Goal: Task Accomplishment & Management: Complete application form

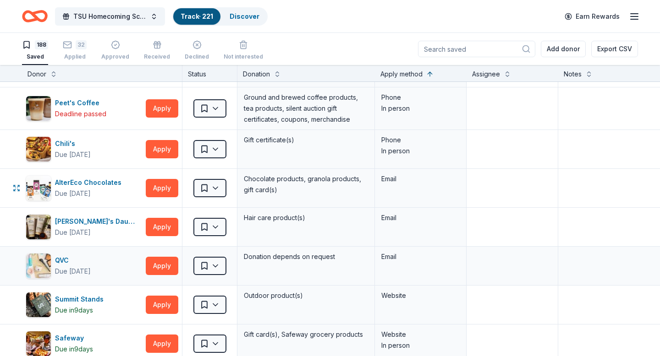
scroll to position [2149, 0]
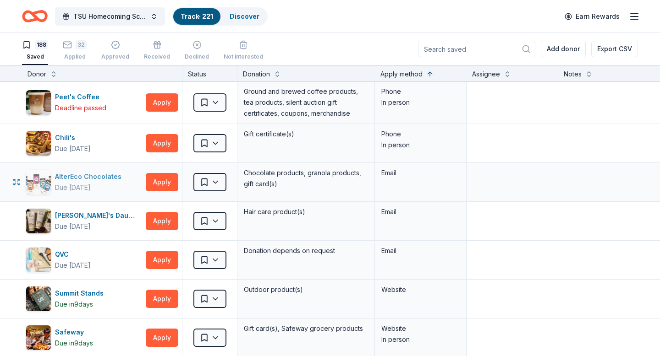
click at [98, 179] on div "AlterEco Chocolates" at bounding box center [90, 176] width 70 height 11
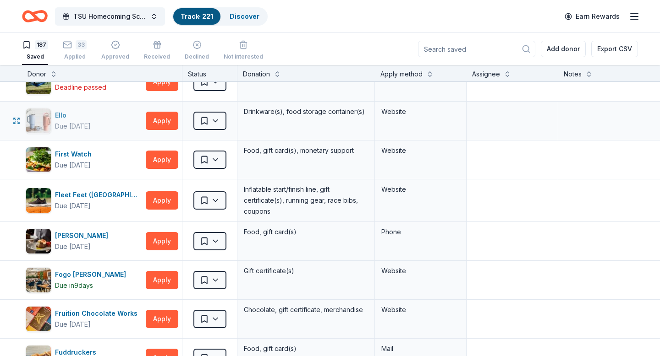
scroll to position [2133, 0]
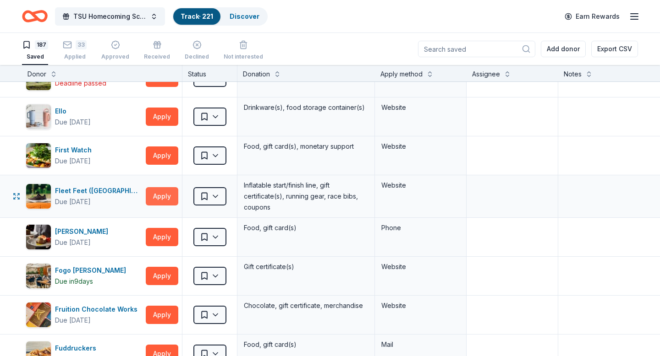
click at [161, 197] on button "Apply" at bounding box center [162, 196] width 33 height 18
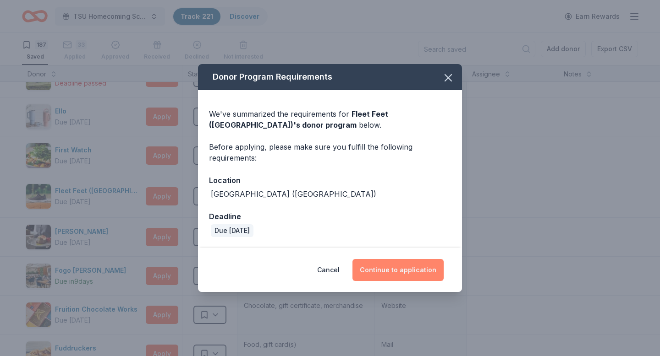
click at [400, 272] on button "Continue to application" at bounding box center [397, 270] width 91 height 22
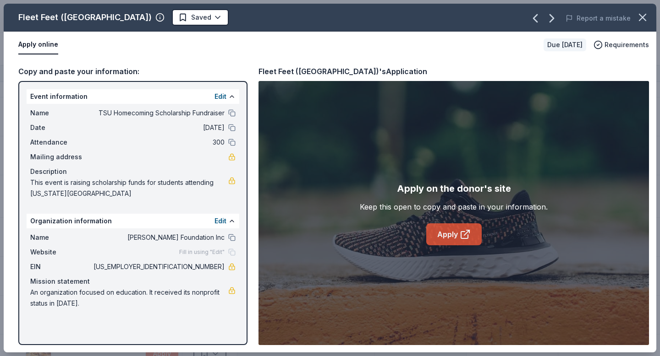
click at [452, 233] on link "Apply" at bounding box center [453, 235] width 55 height 22
click at [164, 19] on html "TSU Homecoming Scholarship Fundraiser Track · 221 Discover Earn Rewards 187 Sav…" at bounding box center [330, 178] width 660 height 356
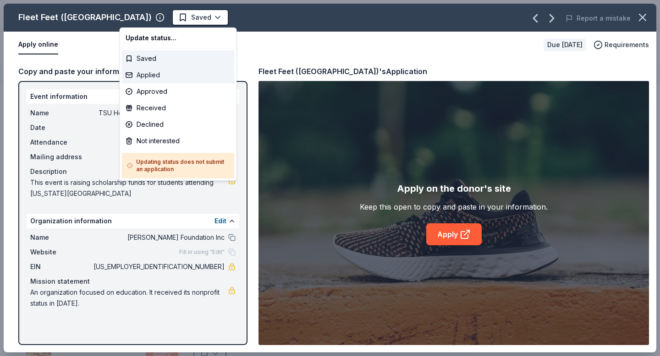
click at [147, 75] on div "Applied" at bounding box center [178, 75] width 113 height 16
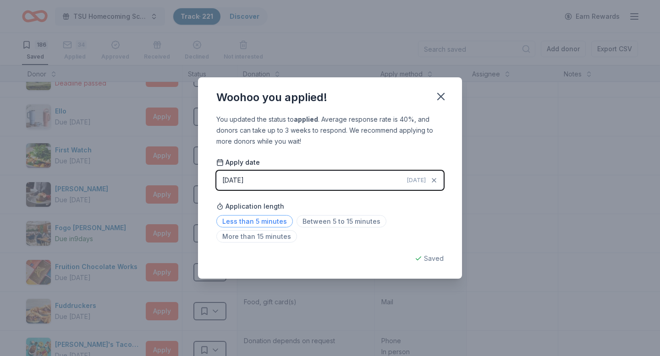
click at [274, 224] on span "Less than 5 minutes" at bounding box center [254, 221] width 76 height 12
click at [442, 98] on icon "button" at bounding box center [440, 96] width 6 height 6
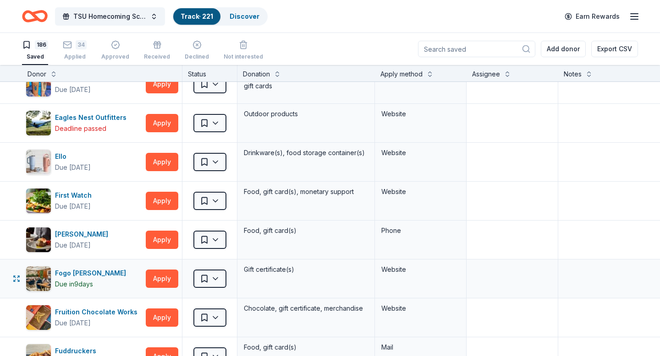
scroll to position [2083, 0]
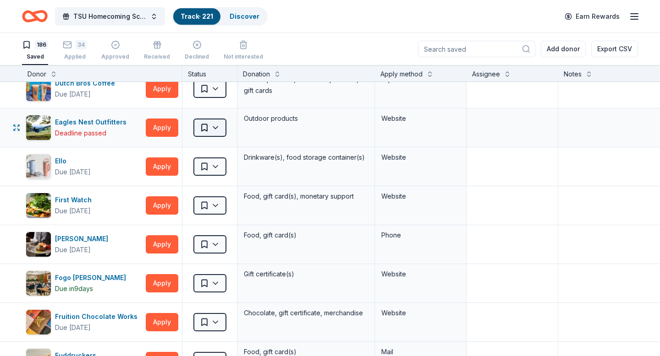
click at [220, 129] on html "TSU Homecoming Scholarship Fundraiser Track · 221 Discover Earn Rewards 186 Sav…" at bounding box center [330, 178] width 660 height 356
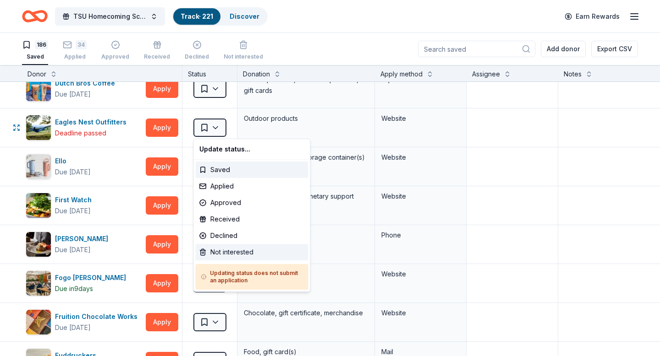
click at [221, 252] on div "Not interested" at bounding box center [252, 252] width 113 height 16
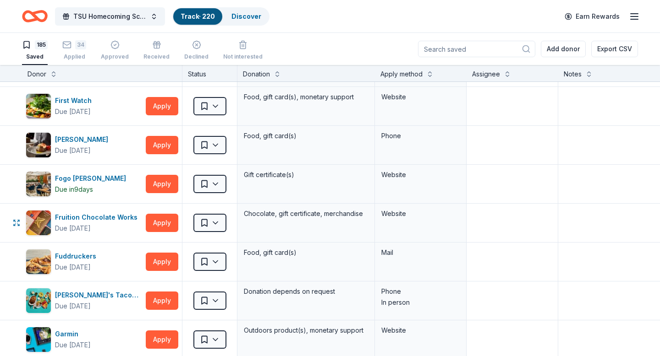
scroll to position [2145, 0]
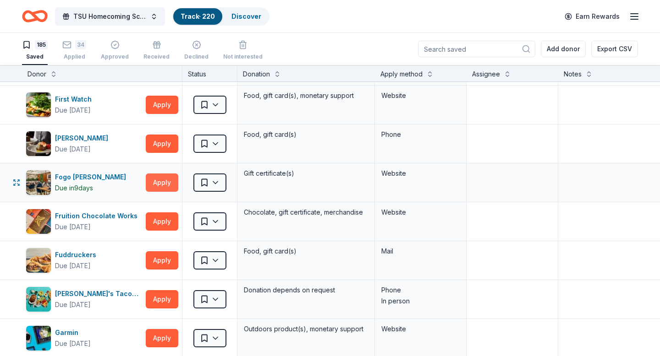
click at [158, 183] on button "Apply" at bounding box center [162, 183] width 33 height 18
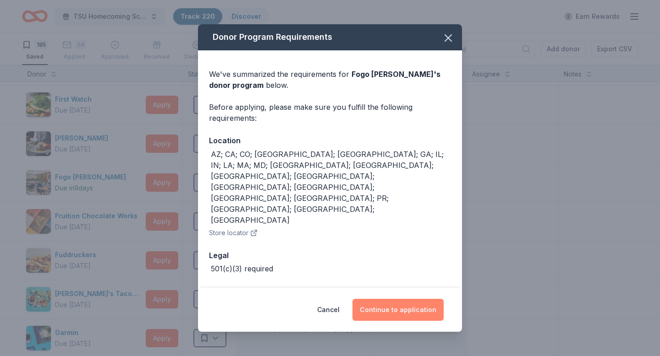
click at [389, 301] on button "Continue to application" at bounding box center [397, 310] width 91 height 22
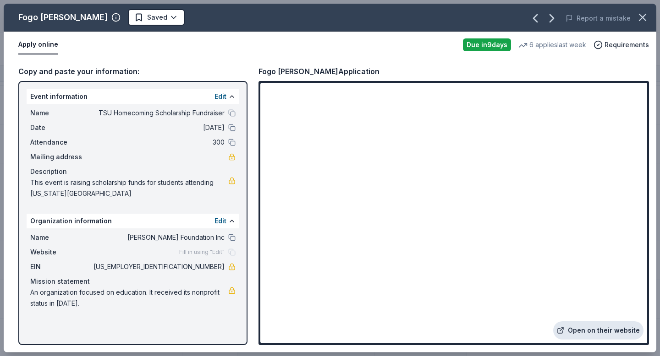
click at [601, 332] on link "Open on their website" at bounding box center [598, 331] width 90 height 18
click at [136, 17] on html "TSU Homecoming Scholarship Fundraiser Track · 220 Discover Earn Rewards 185 Sav…" at bounding box center [330, 178] width 660 height 356
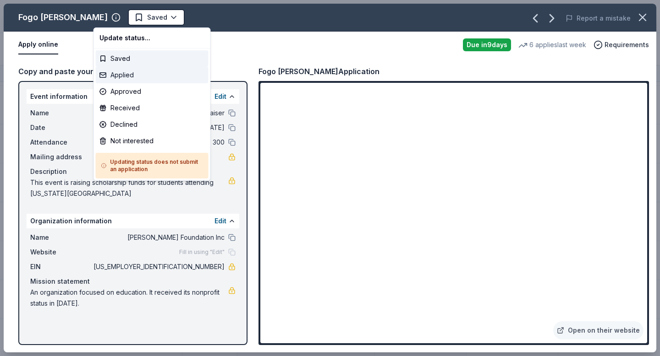
click at [123, 73] on div "Applied" at bounding box center [152, 75] width 113 height 16
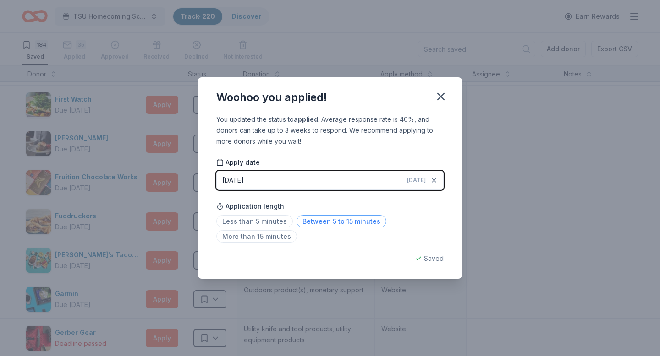
click at [315, 223] on span "Between 5 to 15 minutes" at bounding box center [341, 221] width 90 height 12
click at [437, 98] on icon "button" at bounding box center [440, 96] width 13 height 13
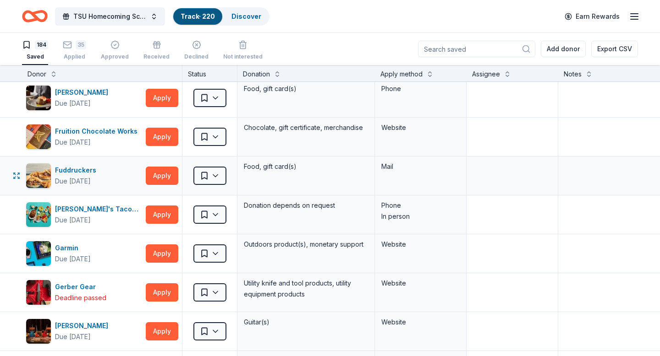
scroll to position [2191, 0]
click at [163, 176] on button "Apply" at bounding box center [162, 175] width 33 height 18
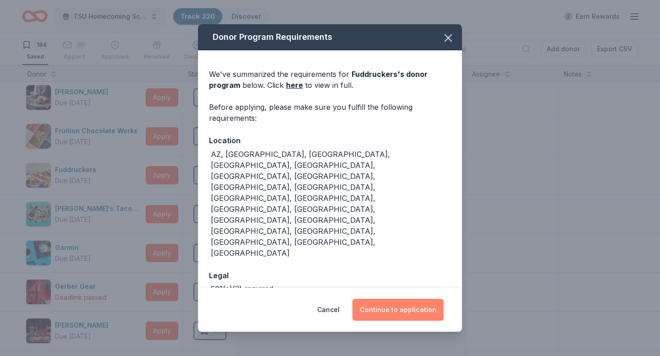
click at [402, 299] on button "Continue to application" at bounding box center [397, 310] width 91 height 22
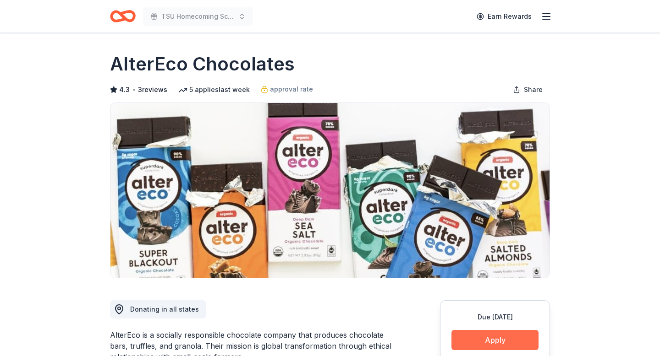
click at [478, 339] on button "Apply" at bounding box center [494, 340] width 87 height 20
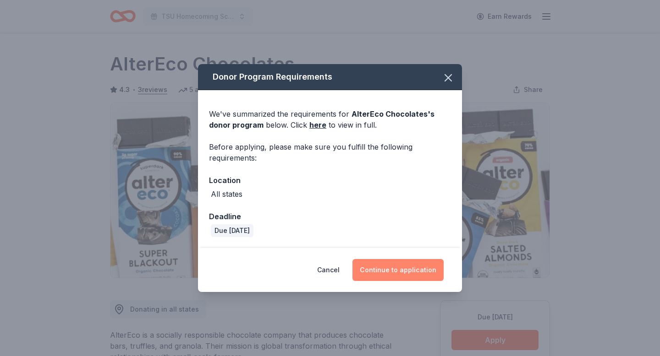
click at [400, 270] on button "Continue to application" at bounding box center [397, 270] width 91 height 22
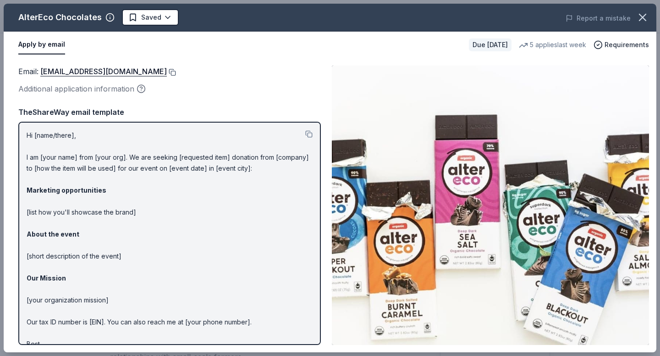
click at [167, 72] on button at bounding box center [171, 72] width 9 height 7
click at [166, 17] on body "TSU Homecoming Scholarship Fundraiser Earn Rewards Due in 21 days Share AlterEc…" at bounding box center [330, 178] width 660 height 356
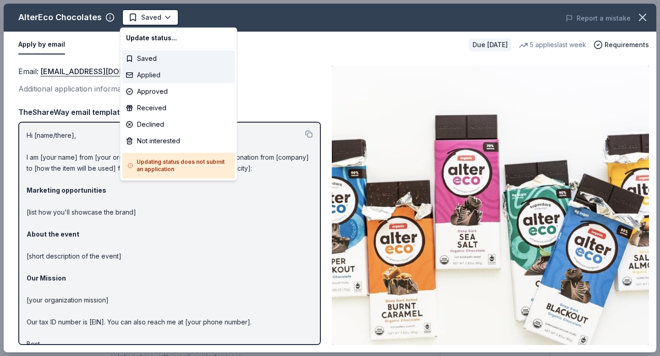
click at [147, 75] on div "Applied" at bounding box center [178, 75] width 113 height 16
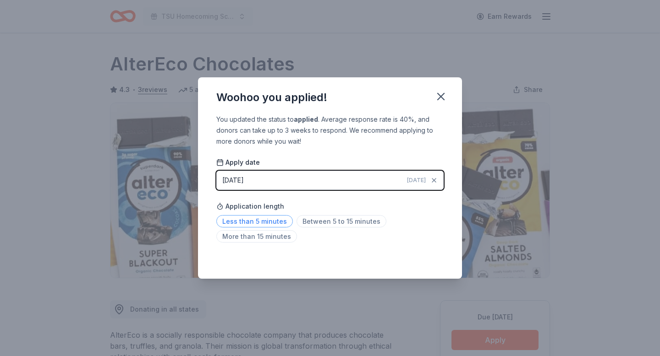
click at [267, 221] on span "Less than 5 minutes" at bounding box center [254, 221] width 76 height 12
click at [439, 99] on icon "button" at bounding box center [440, 96] width 13 height 13
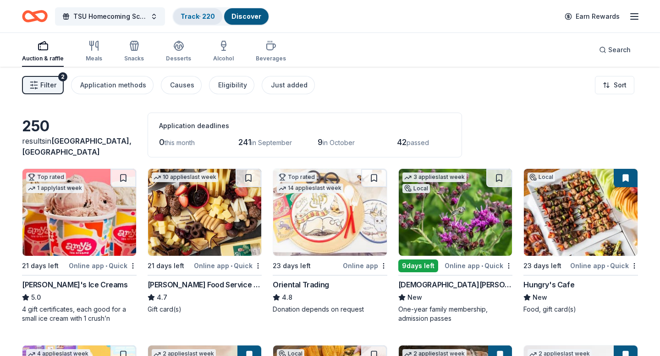
click at [195, 15] on link "Track · 220" at bounding box center [197, 16] width 34 height 8
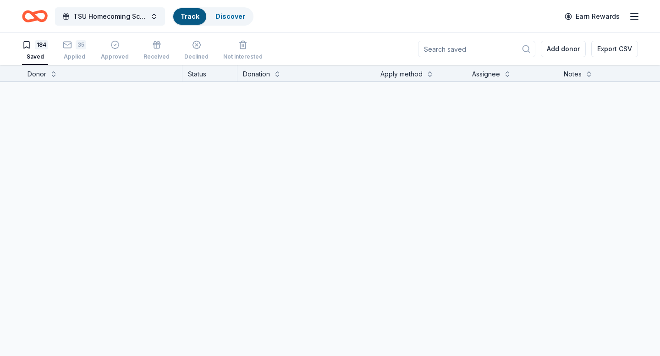
scroll to position [0, 0]
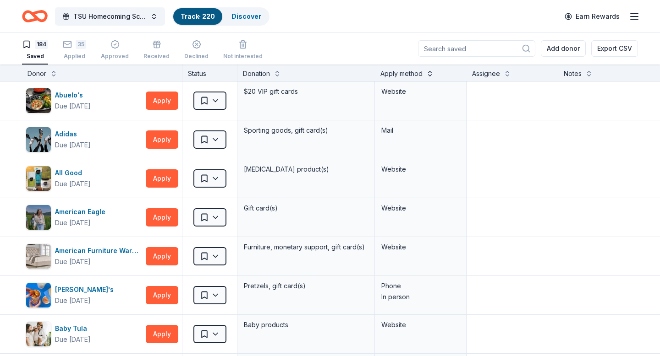
click at [430, 75] on button at bounding box center [429, 72] width 7 height 9
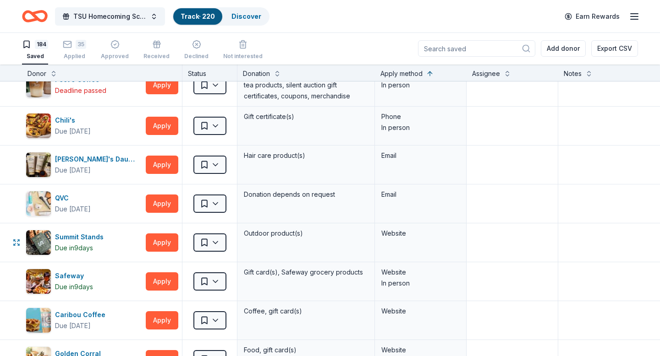
scroll to position [2155, 0]
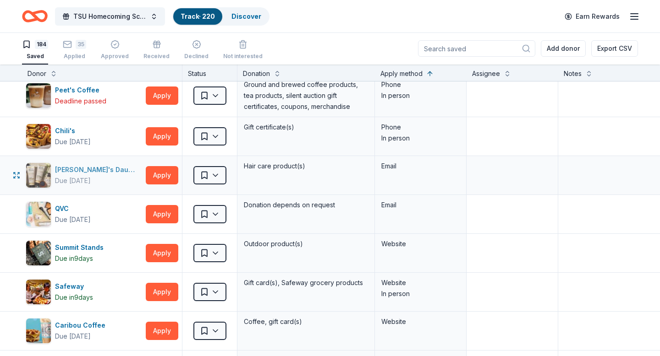
click at [86, 173] on div "Carol's Daughter" at bounding box center [98, 169] width 87 height 11
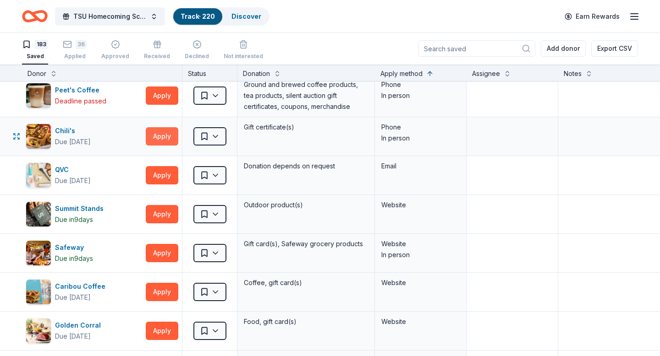
click at [160, 137] on button "Apply" at bounding box center [162, 136] width 33 height 18
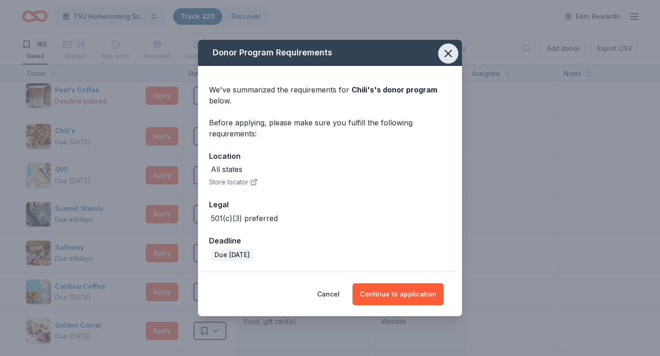
click at [448, 56] on icon "button" at bounding box center [448, 53] width 13 height 13
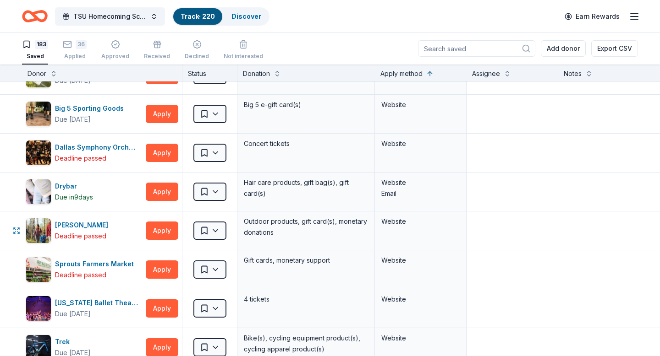
scroll to position [3898, 0]
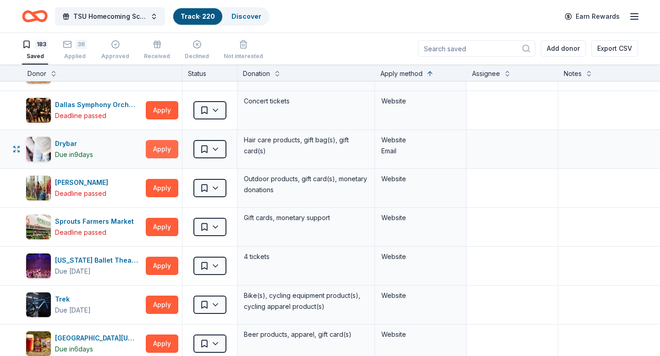
click at [160, 152] on button "Apply" at bounding box center [162, 149] width 33 height 18
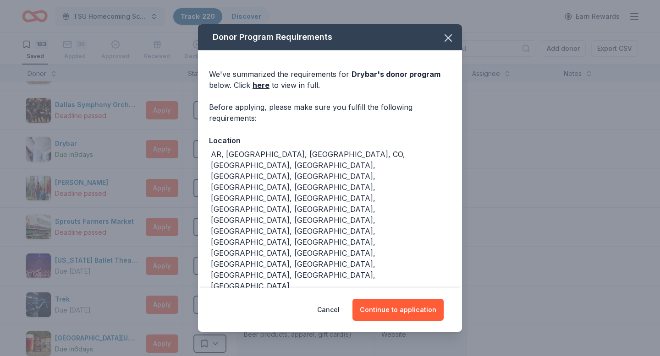
scroll to position [14, 0]
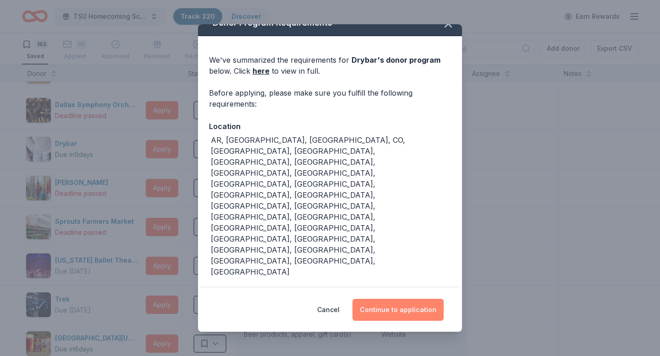
click at [397, 309] on button "Continue to application" at bounding box center [397, 310] width 91 height 22
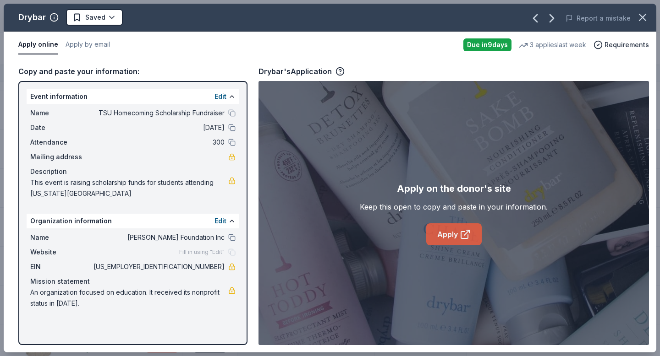
click at [450, 236] on link "Apply" at bounding box center [453, 235] width 55 height 22
click at [113, 16] on html "TSU Homecoming Scholarship Fundraiser Track · 220 Discover Earn Rewards 183 Sav…" at bounding box center [330, 178] width 660 height 356
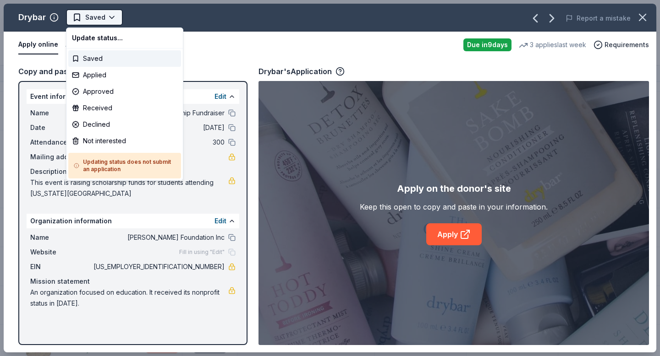
scroll to position [0, 0]
click at [98, 76] on div "Applied" at bounding box center [124, 75] width 113 height 16
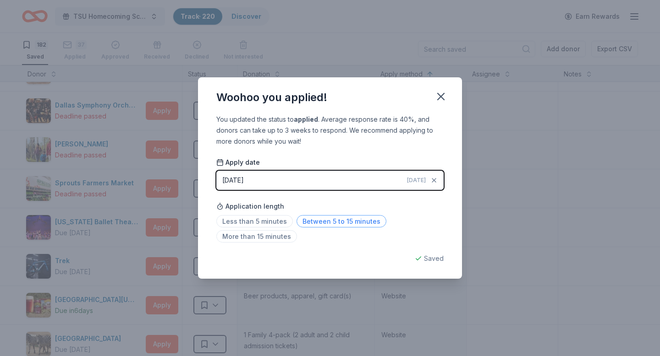
click at [313, 224] on span "Between 5 to 15 minutes" at bounding box center [341, 221] width 90 height 12
click at [441, 97] on icon "button" at bounding box center [440, 96] width 6 height 6
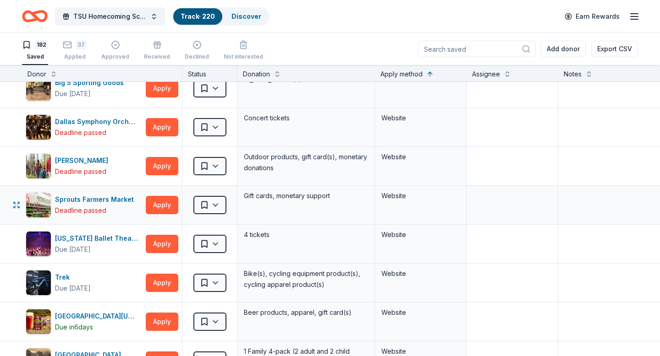
scroll to position [3879, 0]
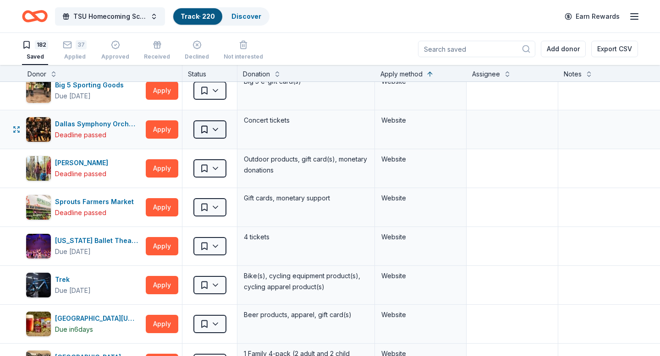
click at [218, 130] on html "TSU Homecoming Scholarship Fundraiser Track · 220 Discover Earn Rewards 182 Sav…" at bounding box center [330, 178] width 660 height 356
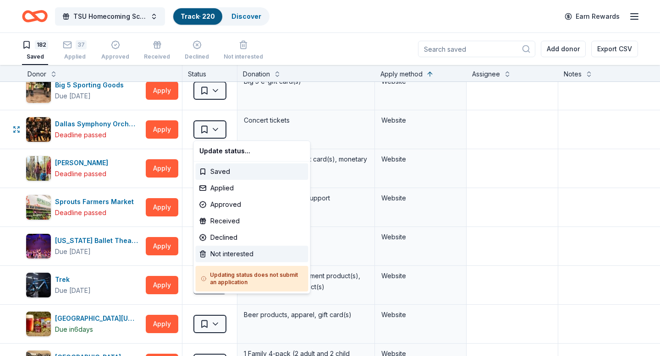
click at [226, 252] on div "Not interested" at bounding box center [252, 254] width 113 height 16
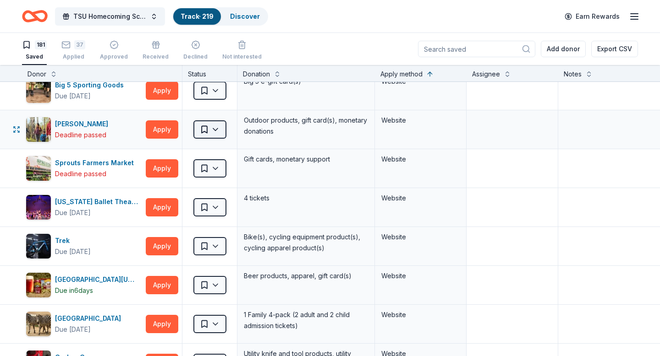
click at [215, 131] on html "TSU Homecoming Scholarship Fundraiser Track · 219 Discover Earn Rewards 181 Sav…" at bounding box center [330, 178] width 660 height 356
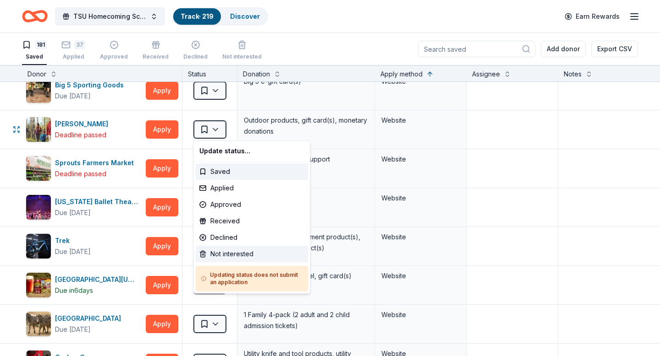
click at [230, 254] on div "Not interested" at bounding box center [252, 254] width 113 height 16
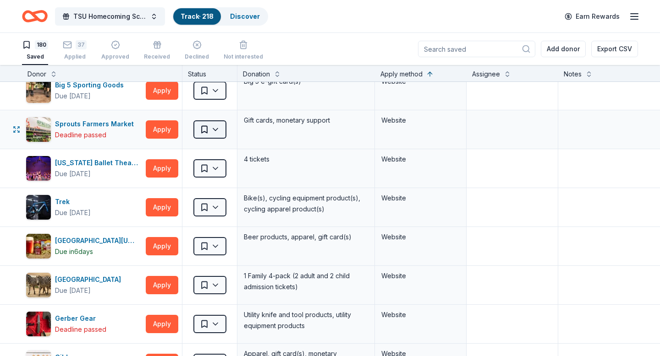
click at [215, 131] on html "TSU Homecoming Scholarship Fundraiser Track · 218 Discover Earn Rewards 180 Sav…" at bounding box center [330, 178] width 660 height 356
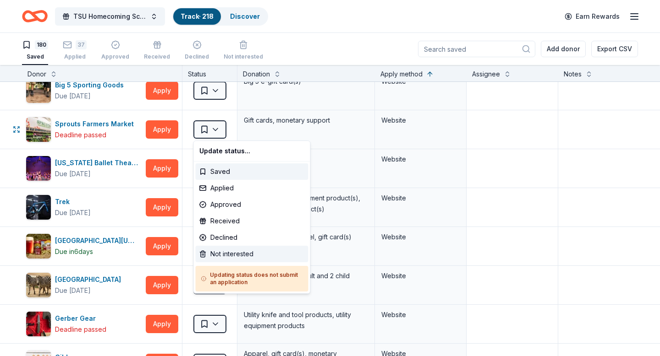
click at [229, 253] on div "Not interested" at bounding box center [252, 254] width 113 height 16
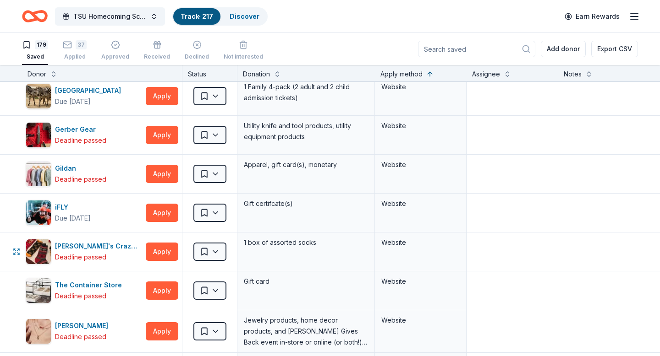
scroll to position [4031, 0]
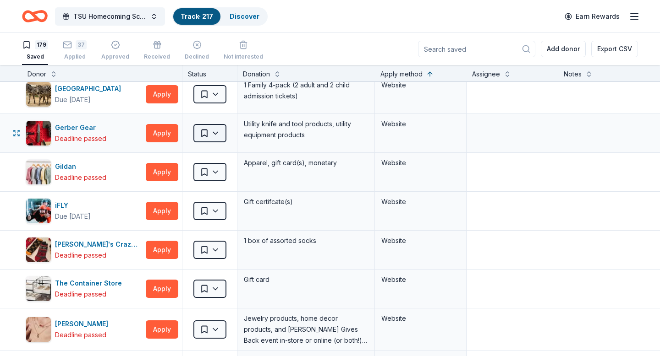
click at [218, 133] on html "TSU Homecoming Scholarship Fundraiser Track · 217 Discover Earn Rewards 179 Sav…" at bounding box center [330, 178] width 660 height 356
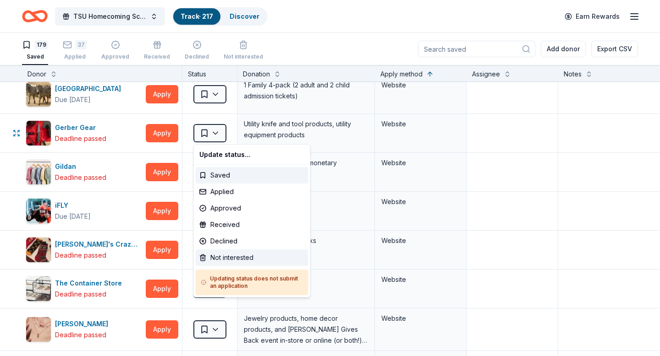
click at [226, 256] on div "Not interested" at bounding box center [252, 258] width 113 height 16
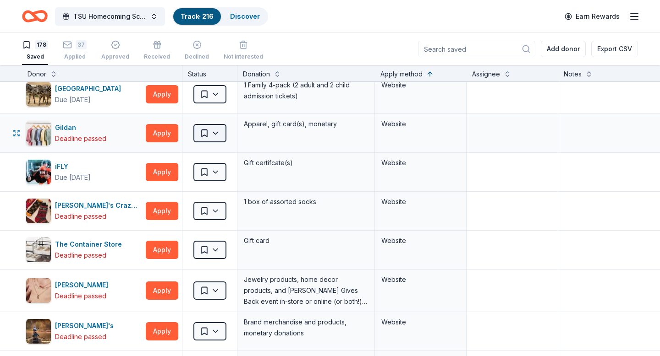
click at [216, 132] on html "TSU Homecoming Scholarship Fundraiser Track · 216 Discover Earn Rewards 178 Sav…" at bounding box center [330, 178] width 660 height 356
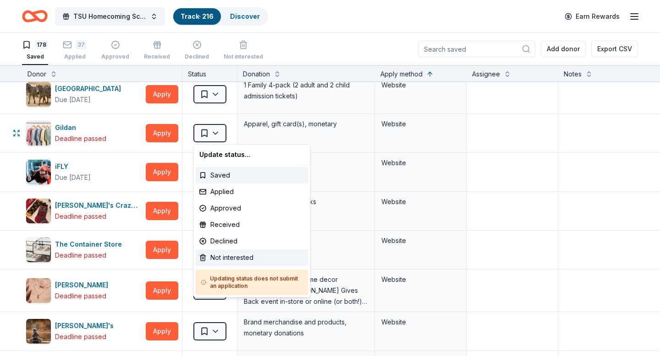
click at [222, 257] on div "Not interested" at bounding box center [252, 258] width 113 height 16
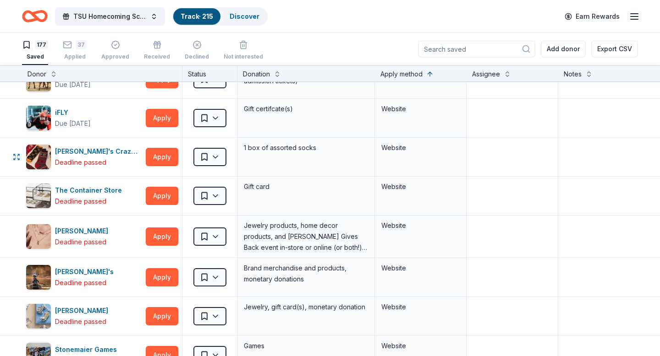
scroll to position [4057, 0]
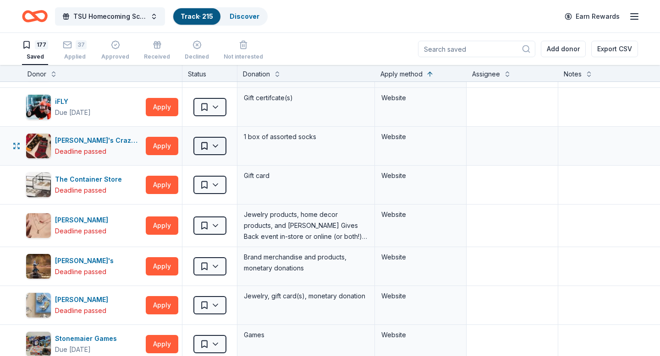
click at [215, 147] on html "TSU Homecoming Scholarship Fundraiser Track · 215 Discover Earn Rewards 177 Sav…" at bounding box center [330, 178] width 660 height 356
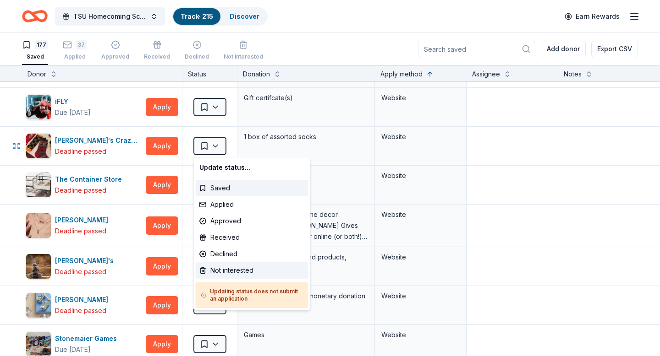
click at [218, 268] on div "Not interested" at bounding box center [252, 270] width 113 height 16
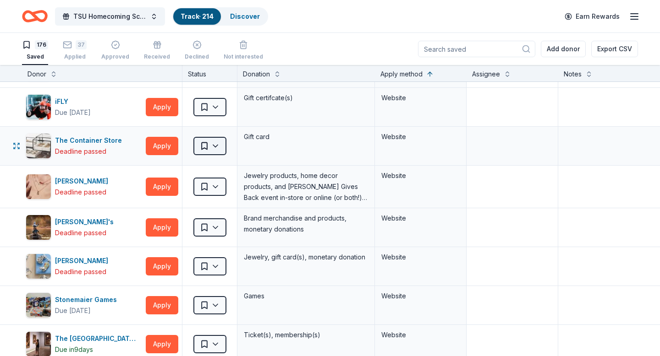
click at [218, 147] on html "TSU Homecoming Scholarship Fundraiser Track · 214 Discover Earn Rewards 176 Sav…" at bounding box center [330, 178] width 660 height 356
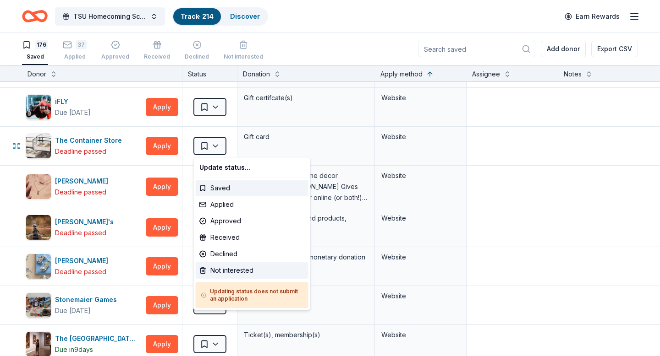
click at [228, 270] on div "Not interested" at bounding box center [252, 270] width 113 height 16
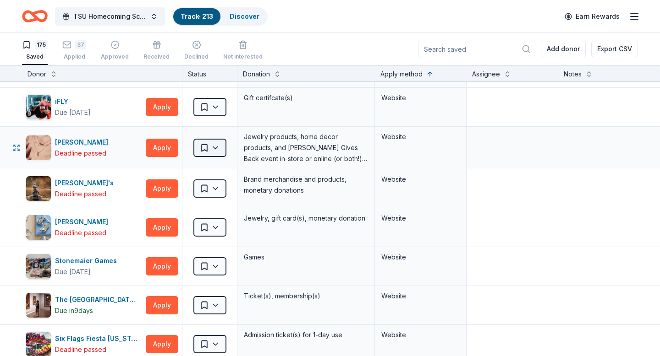
click at [213, 149] on html "TSU Homecoming Scholarship Fundraiser Track · 213 Discover Earn Rewards 175 Sav…" at bounding box center [330, 178] width 660 height 356
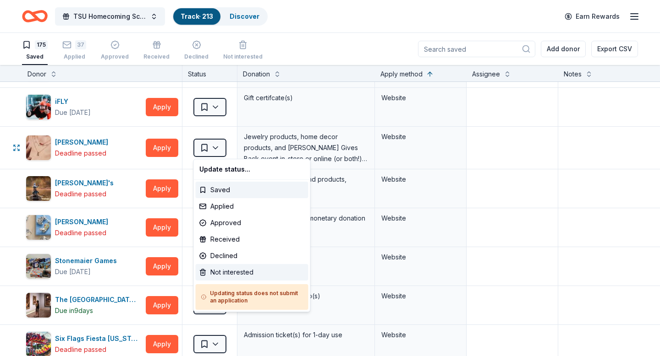
click at [229, 273] on div "Not interested" at bounding box center [252, 272] width 113 height 16
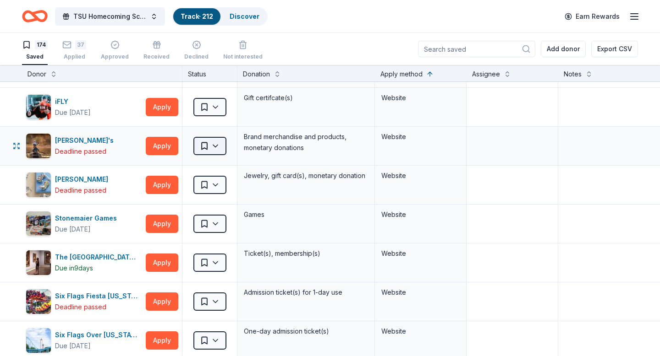
click at [215, 148] on html "TSU Homecoming Scholarship Fundraiser Track · 212 Discover Earn Rewards 174 Sav…" at bounding box center [330, 178] width 660 height 356
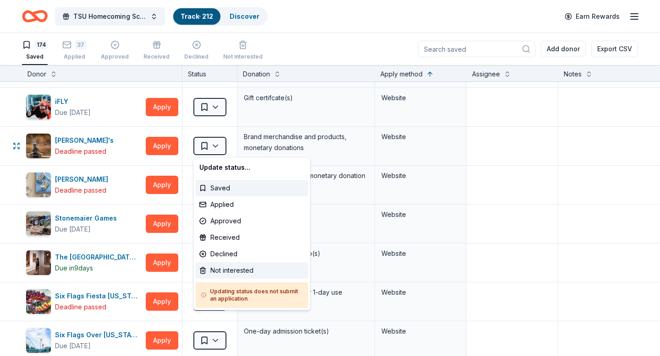
click at [229, 273] on div "Not interested" at bounding box center [252, 270] width 113 height 16
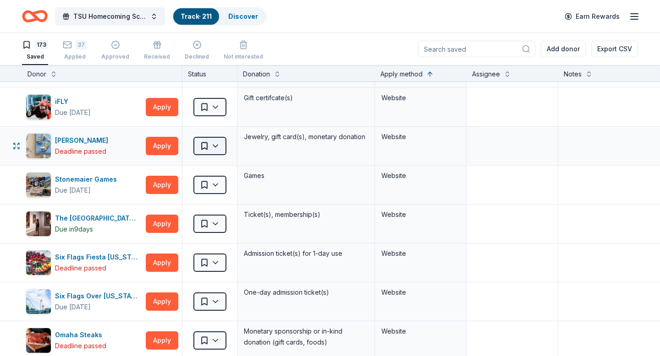
click at [215, 151] on html "TSU Homecoming Scholarship Fundraiser Track · 211 Discover Earn Rewards 173 Sav…" at bounding box center [330, 178] width 660 height 356
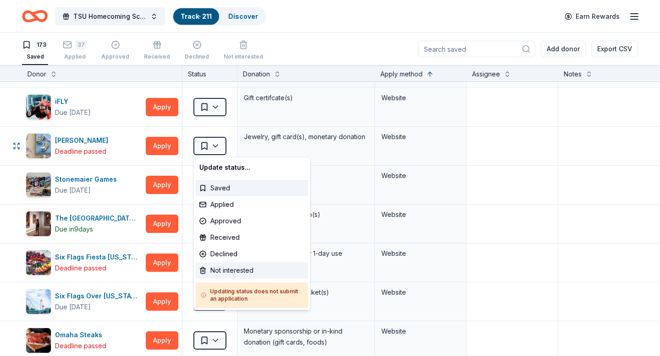
click at [221, 269] on div "Not interested" at bounding box center [252, 270] width 113 height 16
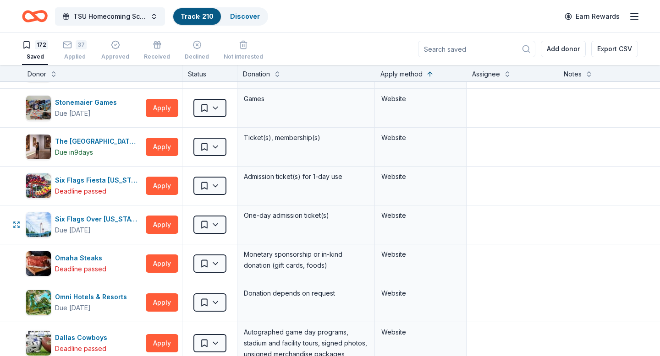
scroll to position [4096, 0]
click at [216, 187] on html "TSU Homecoming Scholarship Fundraiser Track · 210 Discover Earn Rewards 172 Sav…" at bounding box center [330, 178] width 660 height 356
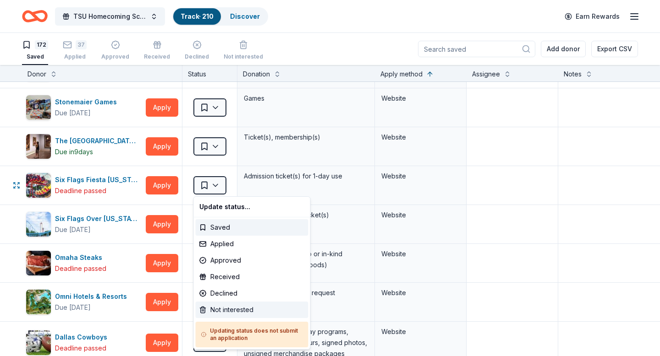
click at [218, 309] on div "Not interested" at bounding box center [252, 310] width 113 height 16
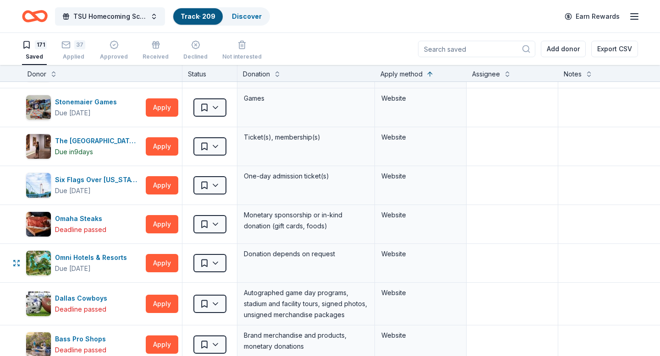
scroll to position [0, 0]
click at [215, 225] on html "TSU Homecoming Scholarship Fundraiser Track · 209 Discover Earn Rewards 171 Sav…" at bounding box center [330, 178] width 660 height 356
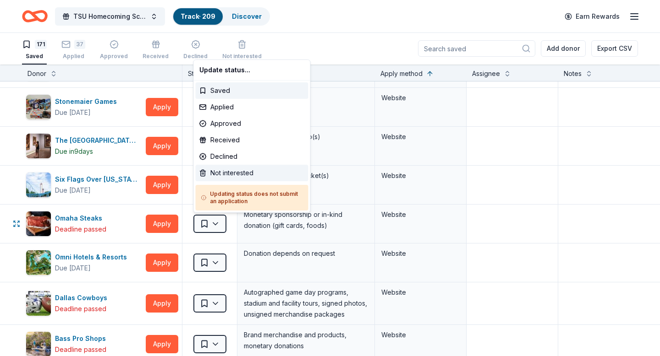
click at [227, 171] on div "Not interested" at bounding box center [252, 173] width 113 height 16
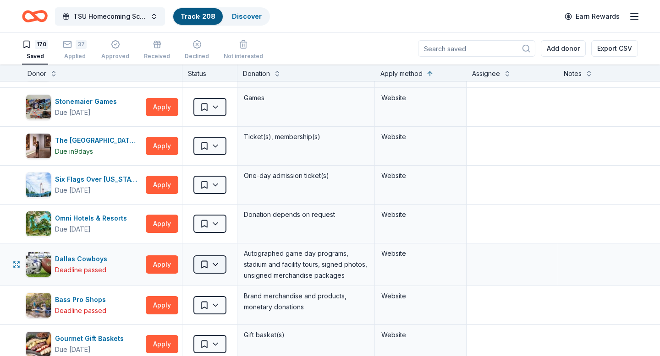
click at [216, 266] on html "TSU Homecoming Scholarship Fundraiser Track · 208 Discover Earn Rewards 170 Sav…" at bounding box center [330, 178] width 660 height 356
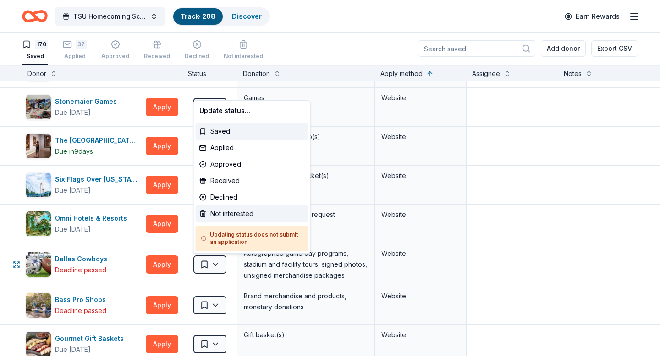
click at [228, 215] on div "Not interested" at bounding box center [252, 214] width 113 height 16
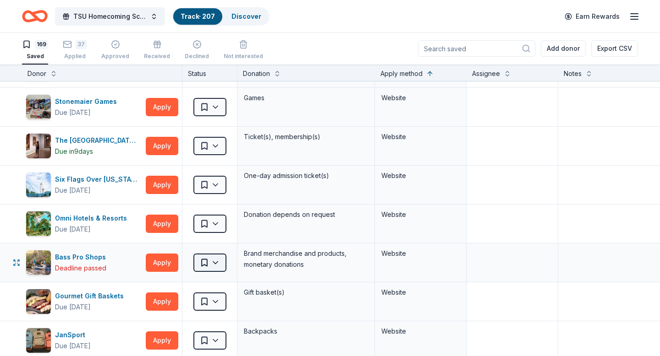
click at [213, 263] on html "TSU Homecoming Scholarship Fundraiser Track · 207 Discover Earn Rewards 169 Sav…" at bounding box center [330, 178] width 660 height 356
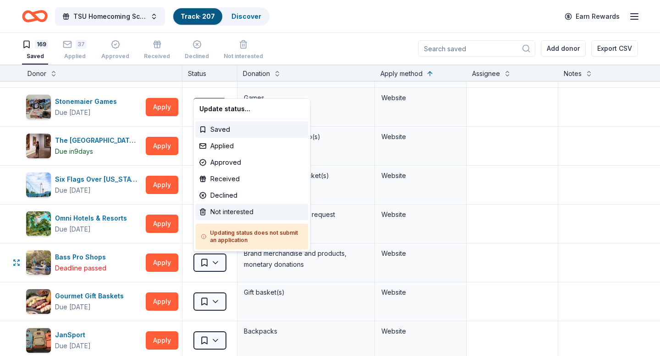
click at [221, 212] on div "Not interested" at bounding box center [252, 212] width 113 height 16
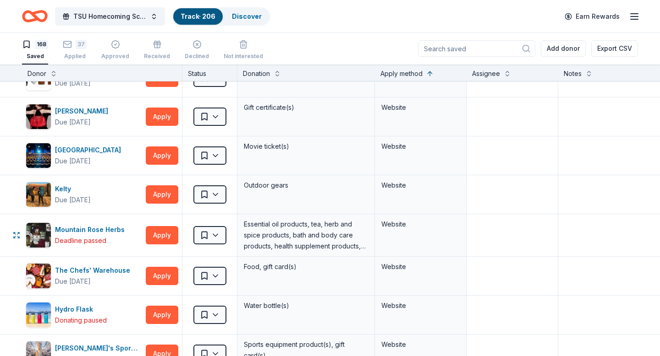
scroll to position [4520, 0]
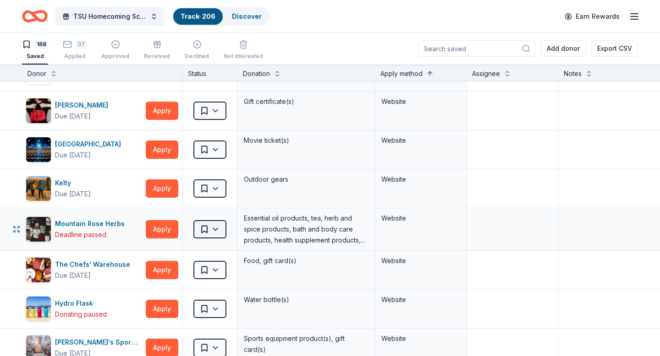
click at [218, 230] on html "TSU Homecoming Scholarship Fundraiser Track · 206 Discover Earn Rewards 168 Sav…" at bounding box center [330, 178] width 660 height 356
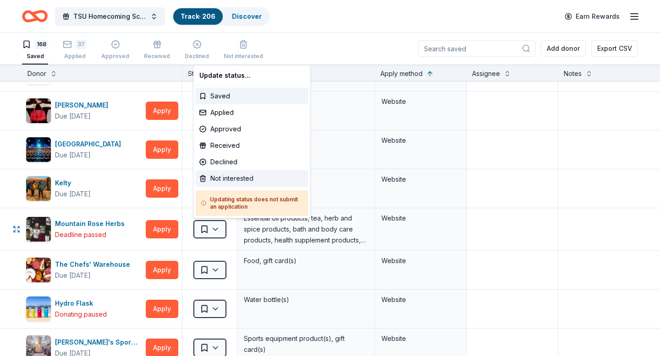
click at [218, 180] on div "Not interested" at bounding box center [252, 178] width 113 height 16
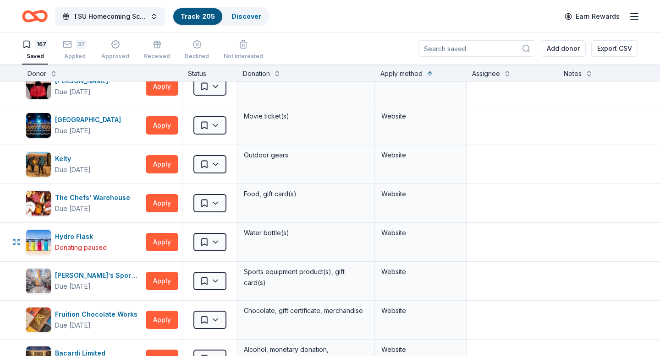
scroll to position [4547, 0]
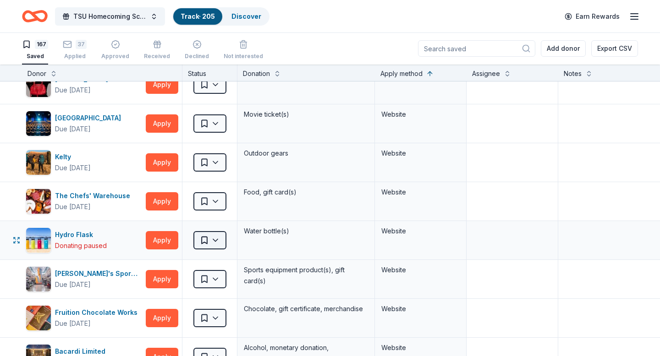
click at [216, 243] on html "TSU Homecoming Scholarship Fundraiser Track · 205 Discover Earn Rewards 167 Sav…" at bounding box center [330, 178] width 660 height 356
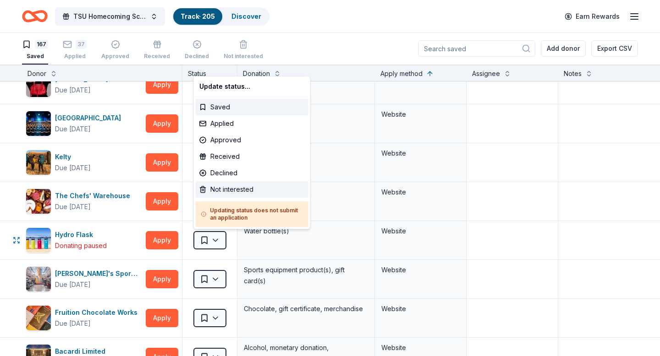
click at [222, 192] on div "Not interested" at bounding box center [252, 189] width 113 height 16
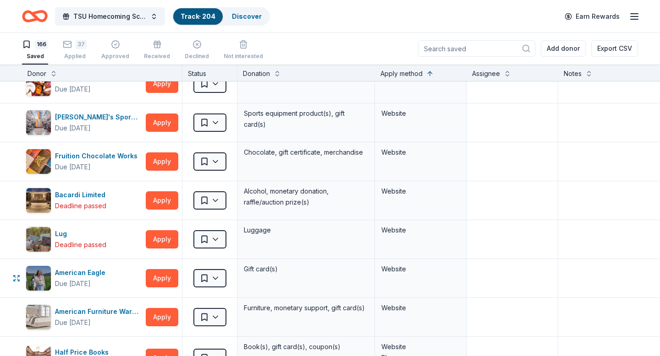
scroll to position [4667, 0]
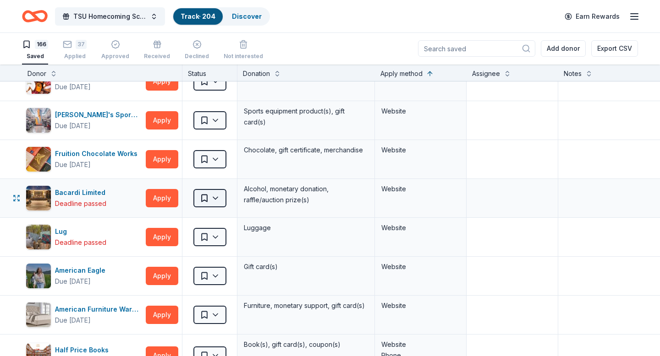
click at [215, 199] on html "TSU Homecoming Scholarship Fundraiser Track · 204 Discover Earn Rewards 166 Sav…" at bounding box center [330, 178] width 660 height 356
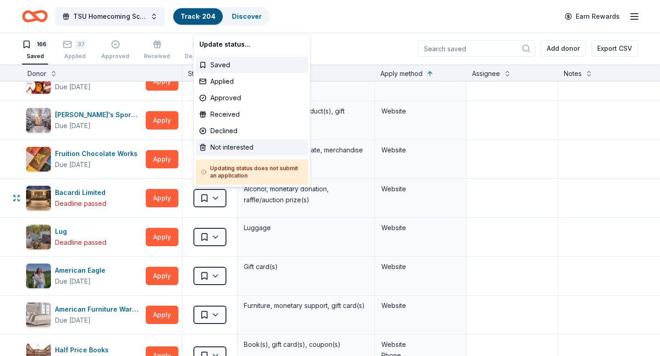
click at [234, 147] on div "Not interested" at bounding box center [252, 147] width 113 height 16
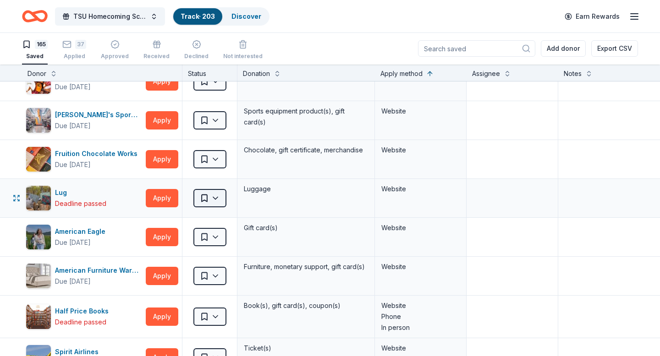
click at [217, 201] on html "TSU Homecoming Scholarship Fundraiser Track · 203 Discover Earn Rewards 165 Sav…" at bounding box center [330, 178] width 660 height 356
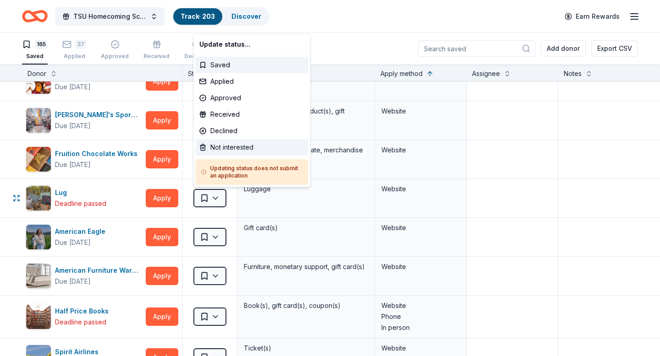
click at [225, 146] on div "Not interested" at bounding box center [252, 147] width 113 height 16
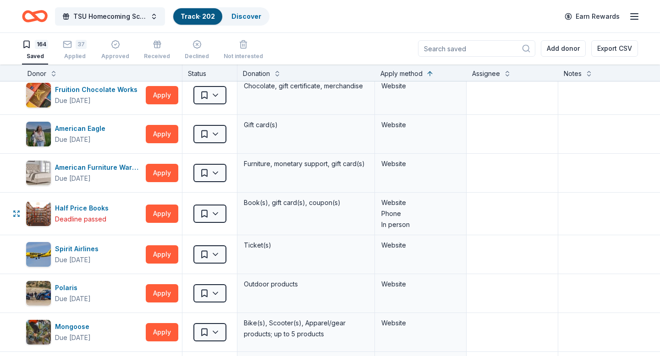
scroll to position [4746, 0]
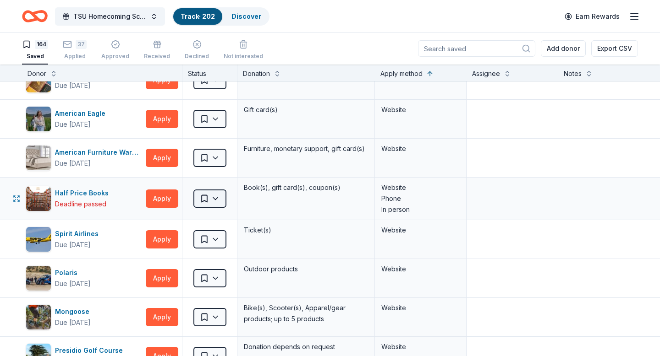
click at [215, 203] on html "TSU Homecoming Scholarship Fundraiser Track · 202 Discover Earn Rewards 164 Sav…" at bounding box center [330, 178] width 660 height 356
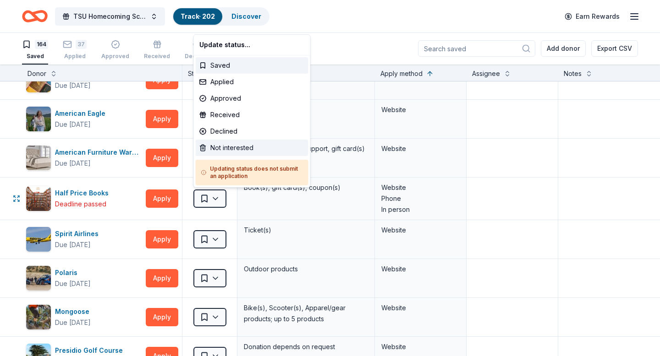
click at [226, 146] on div "Not interested" at bounding box center [252, 148] width 113 height 16
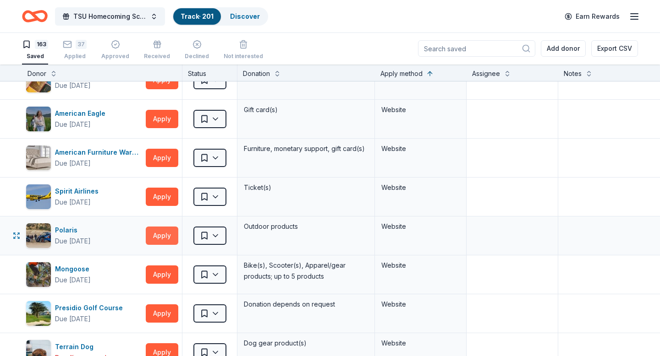
scroll to position [4759, 0]
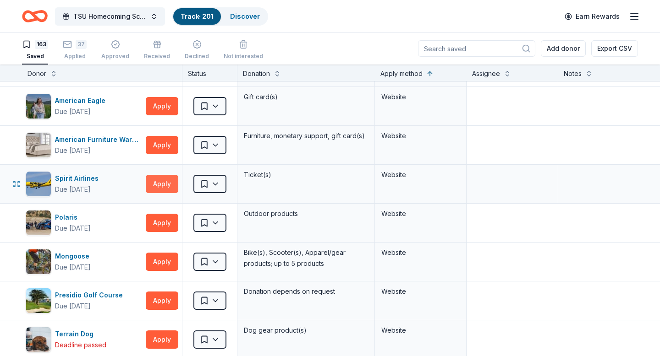
click at [162, 184] on button "Apply" at bounding box center [162, 184] width 33 height 18
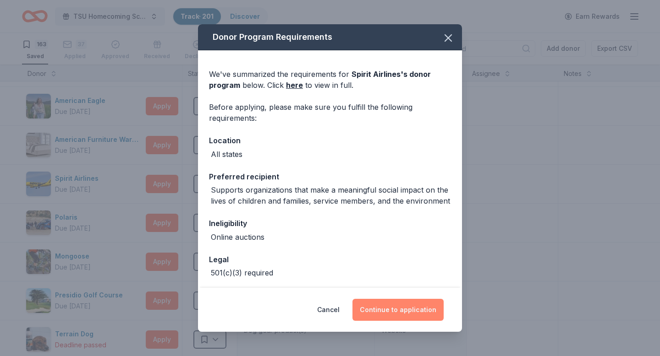
click at [397, 310] on button "Continue to application" at bounding box center [397, 310] width 91 height 22
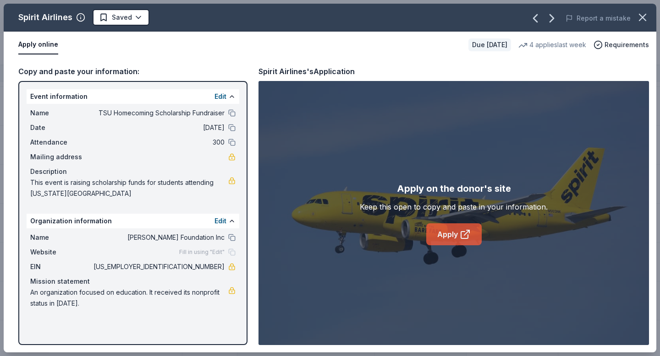
click at [450, 235] on link "Apply" at bounding box center [453, 235] width 55 height 22
click at [137, 18] on html "TSU Homecoming Scholarship Fundraiser Track · 201 Discover Earn Rewards 163 Sav…" at bounding box center [330, 178] width 660 height 356
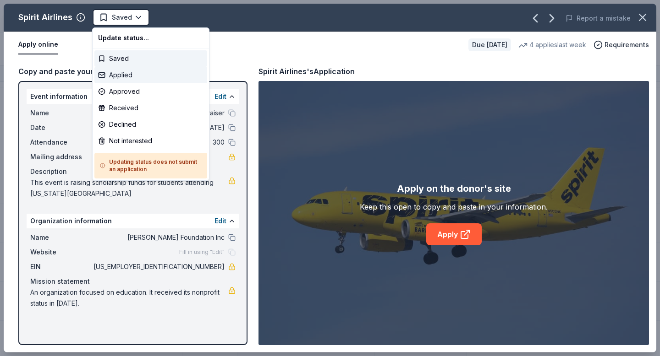
click at [126, 75] on div "Applied" at bounding box center [150, 75] width 113 height 16
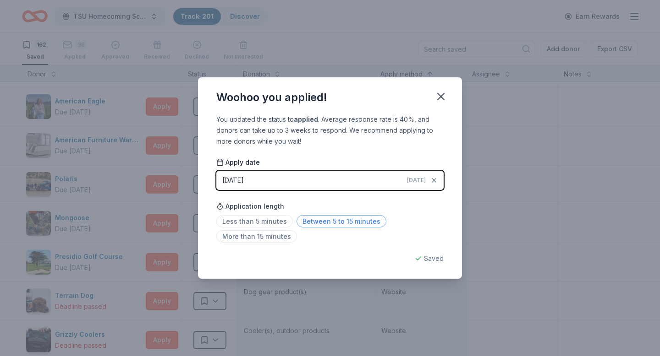
click at [332, 221] on span "Between 5 to 15 minutes" at bounding box center [341, 221] width 90 height 12
click at [439, 98] on icon "button" at bounding box center [440, 96] width 6 height 6
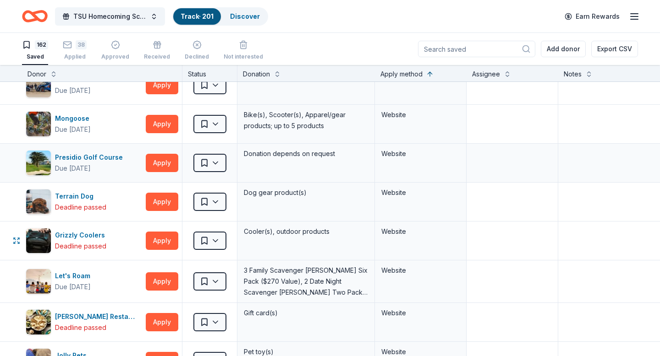
scroll to position [4863, 0]
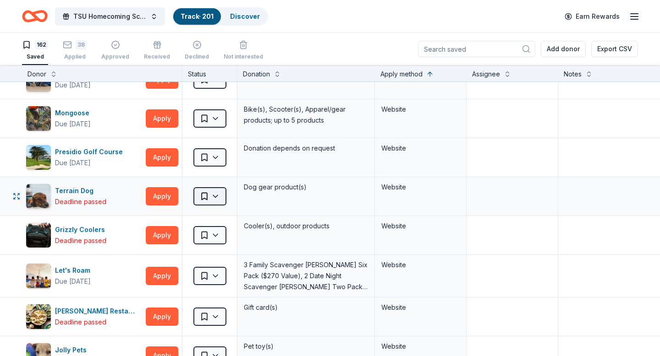
click at [217, 199] on html "TSU Homecoming Scholarship Fundraiser Track · 201 Discover Earn Rewards 162 Sav…" at bounding box center [330, 178] width 660 height 356
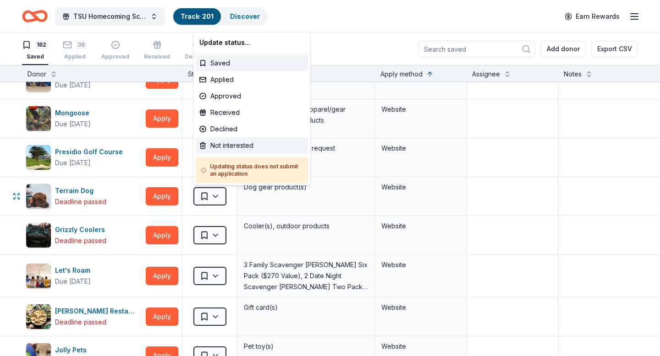
click at [222, 144] on div "Not interested" at bounding box center [252, 145] width 113 height 16
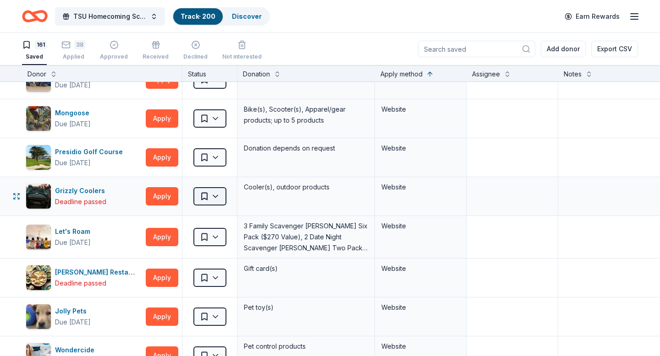
click at [216, 195] on html "TSU Homecoming Scholarship Fundraiser Track · 200 Discover Earn Rewards 161 Sav…" at bounding box center [330, 178] width 660 height 356
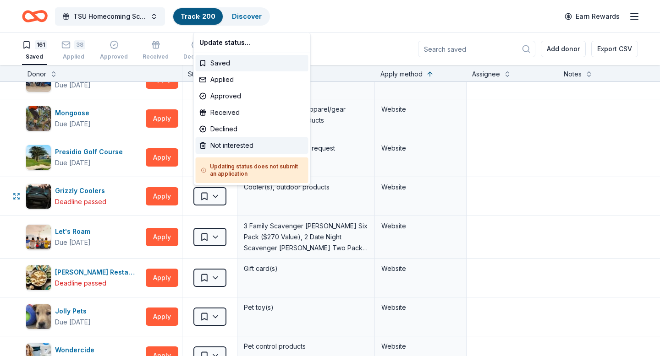
click at [230, 145] on div "Not interested" at bounding box center [252, 145] width 113 height 16
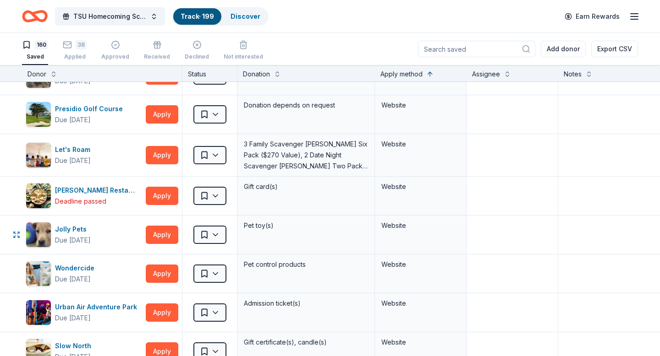
scroll to position [4912, 0]
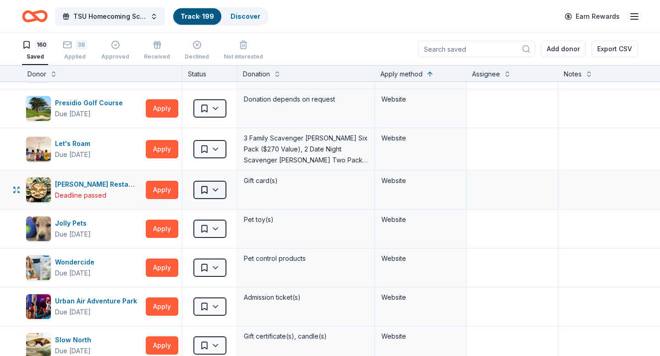
click at [216, 190] on html "TSU Homecoming Scholarship Fundraiser Track · 199 Discover Earn Rewards 160 Sav…" at bounding box center [330, 178] width 660 height 356
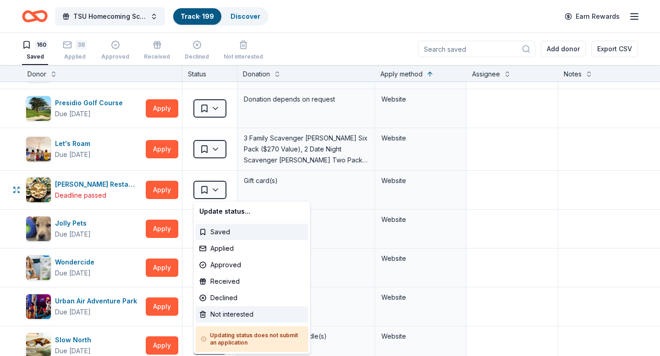
click at [230, 312] on div "Not interested" at bounding box center [252, 314] width 113 height 16
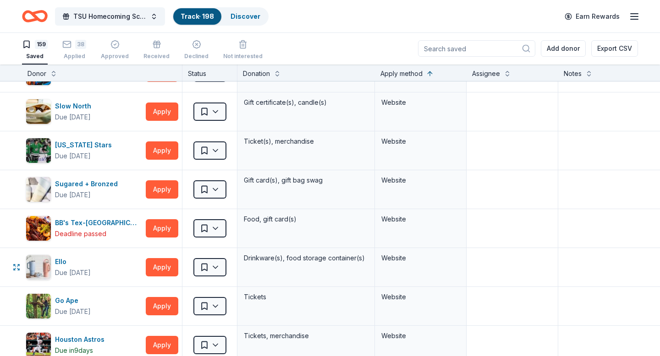
scroll to position [5110, 0]
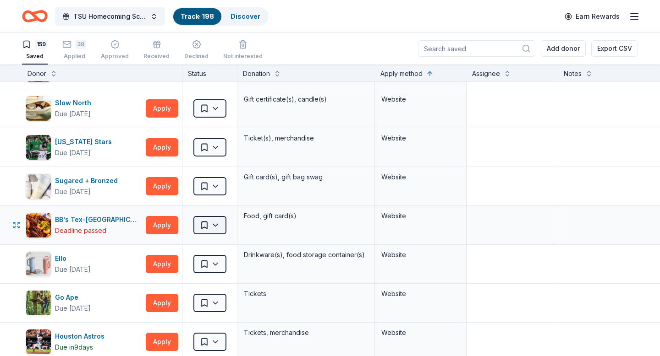
click at [213, 224] on html "TSU Homecoming Scholarship Fundraiser Track · 198 Discover Earn Rewards 159 Sav…" at bounding box center [330, 178] width 660 height 356
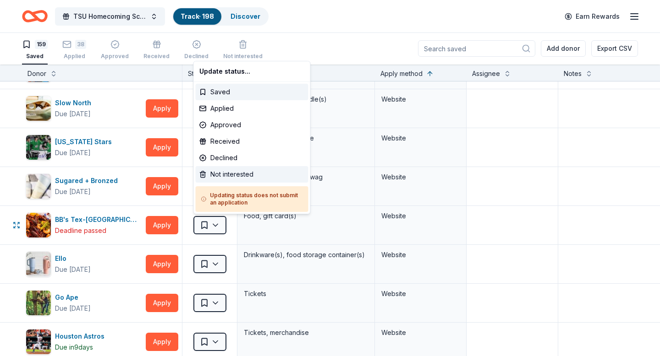
click at [219, 175] on div "Not interested" at bounding box center [252, 174] width 113 height 16
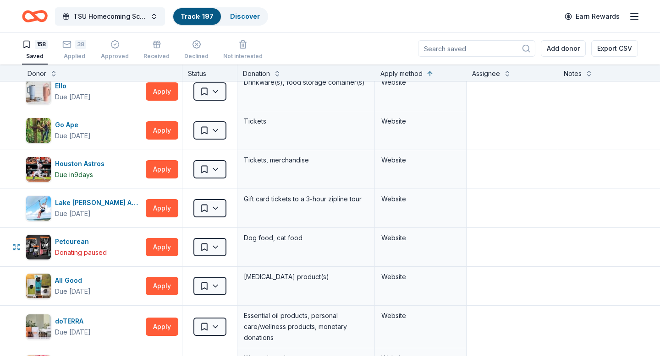
scroll to position [5267, 0]
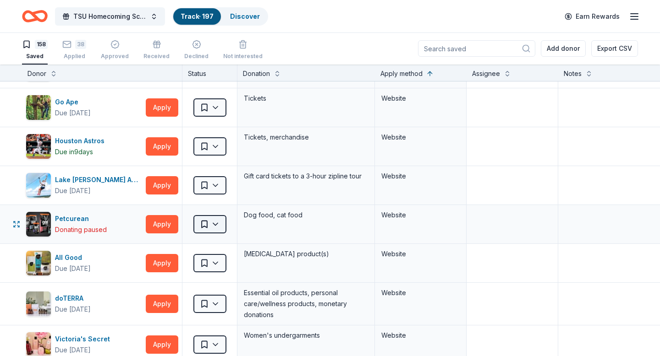
click at [217, 226] on html "TSU Homecoming Scholarship Fundraiser Track · 197 Discover Earn Rewards 158 Sav…" at bounding box center [330, 178] width 660 height 356
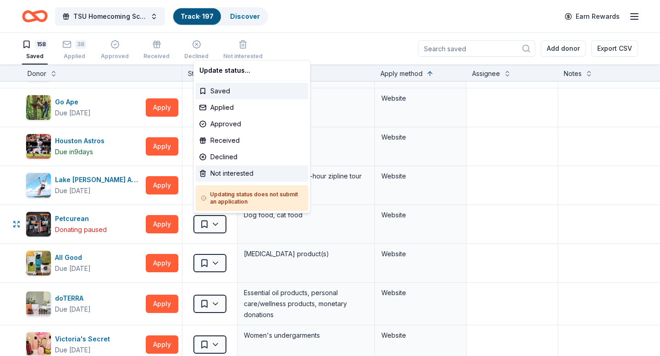
click at [226, 174] on div "Not interested" at bounding box center [252, 173] width 113 height 16
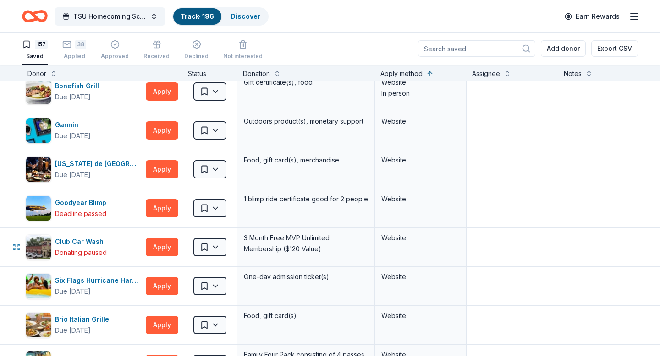
scroll to position [5560, 0]
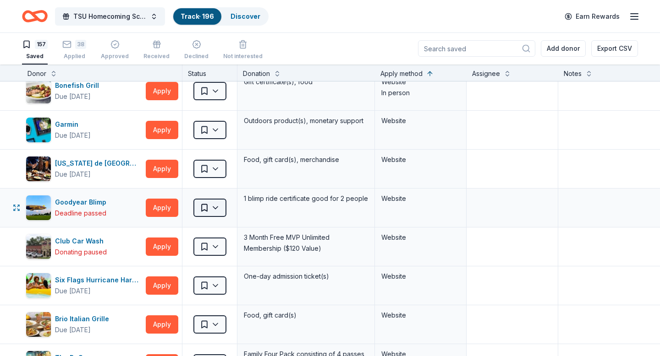
click at [215, 208] on html "TSU Homecoming Scholarship Fundraiser Track · 196 Discover Earn Rewards 157 Sav…" at bounding box center [330, 178] width 660 height 356
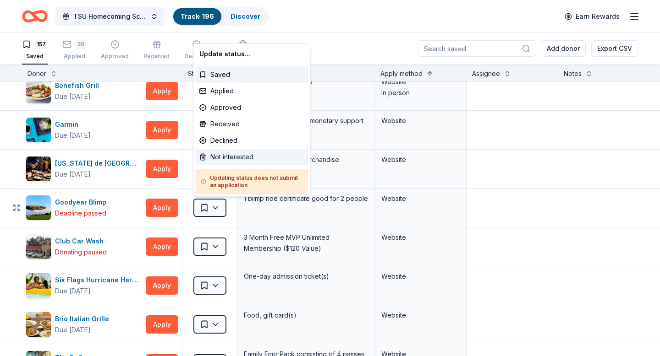
click at [218, 158] on div "Not interested" at bounding box center [252, 157] width 113 height 16
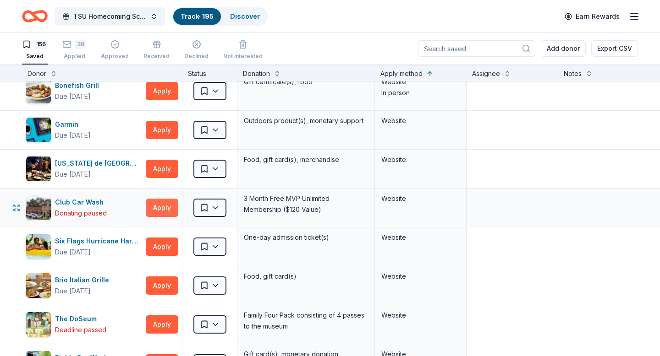
click at [161, 207] on button "Apply" at bounding box center [162, 208] width 33 height 18
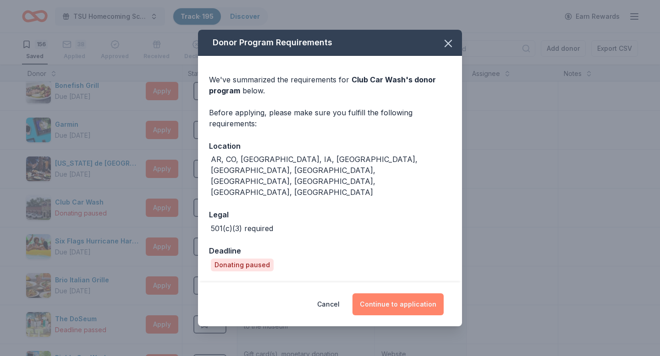
click at [401, 294] on button "Continue to application" at bounding box center [397, 305] width 91 height 22
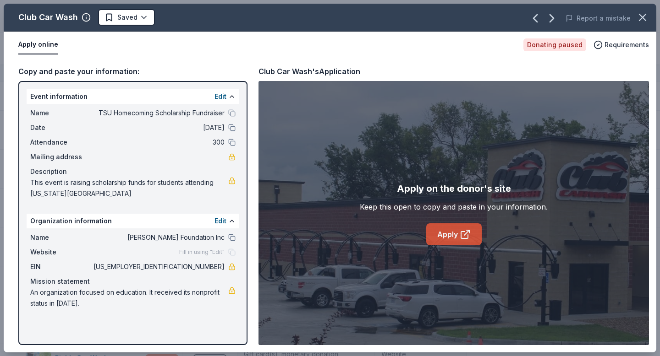
click at [447, 234] on link "Apply" at bounding box center [453, 235] width 55 height 22
click at [142, 16] on html "TSU Homecoming Scholarship Fundraiser Track · 195 Discover Earn Rewards 156 Sav…" at bounding box center [330, 178] width 660 height 356
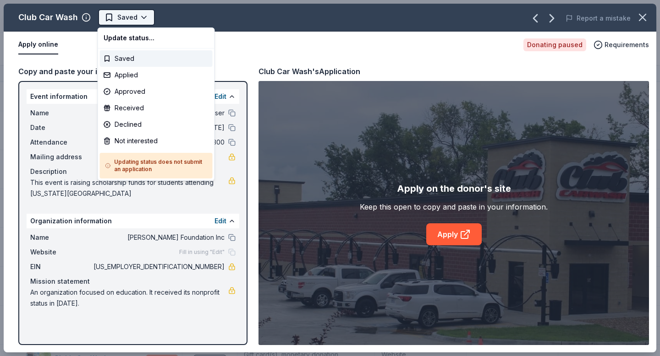
scroll to position [0, 0]
click at [123, 76] on div "Applied" at bounding box center [156, 75] width 113 height 16
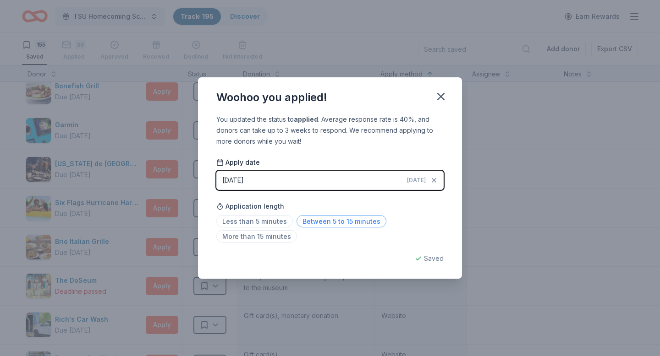
click at [319, 223] on span "Between 5 to 15 minutes" at bounding box center [341, 221] width 90 height 12
click at [442, 98] on icon "button" at bounding box center [440, 96] width 6 height 6
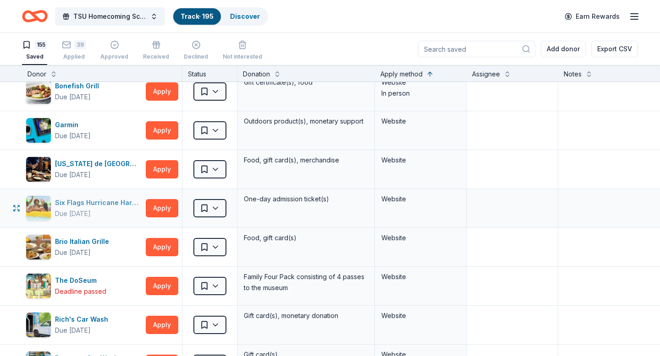
click at [120, 204] on div "Six Flags Hurricane Harbor [GEOGRAPHIC_DATA] ([GEOGRAPHIC_DATA])" at bounding box center [98, 202] width 87 height 11
click at [174, 209] on button "Apply" at bounding box center [162, 208] width 33 height 18
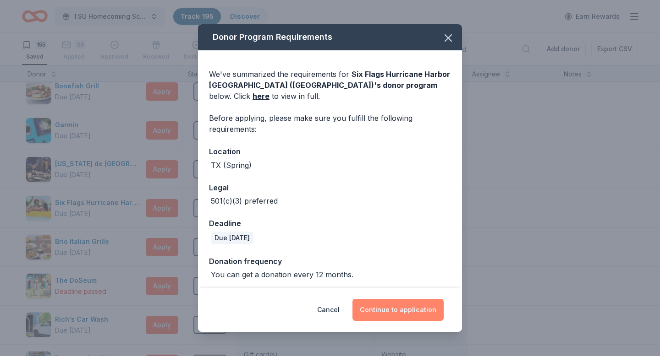
click at [396, 312] on button "Continue to application" at bounding box center [397, 310] width 91 height 22
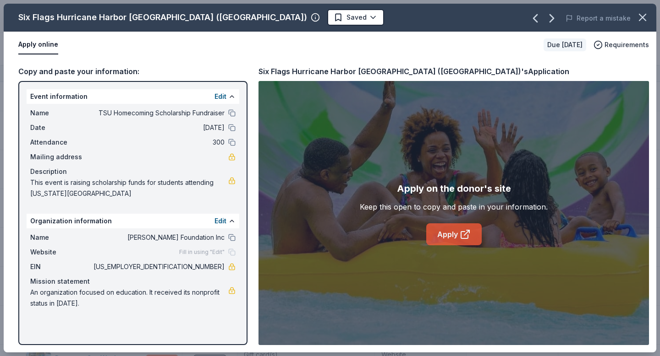
click at [447, 234] on link "Apply" at bounding box center [453, 235] width 55 height 22
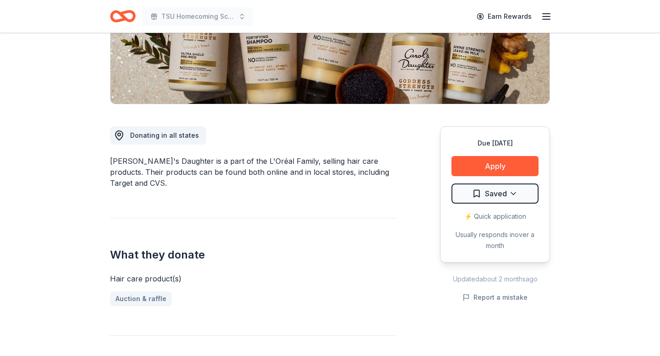
scroll to position [71, 0]
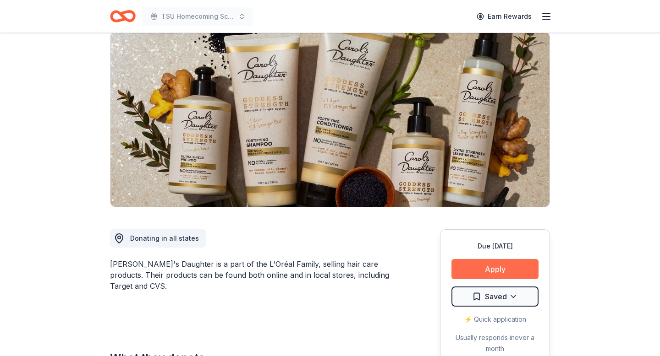
click at [492, 271] on button "Apply" at bounding box center [494, 269] width 87 height 20
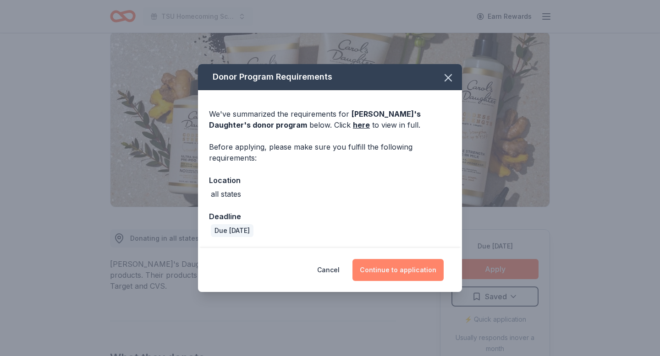
click at [400, 269] on button "Continue to application" at bounding box center [397, 270] width 91 height 22
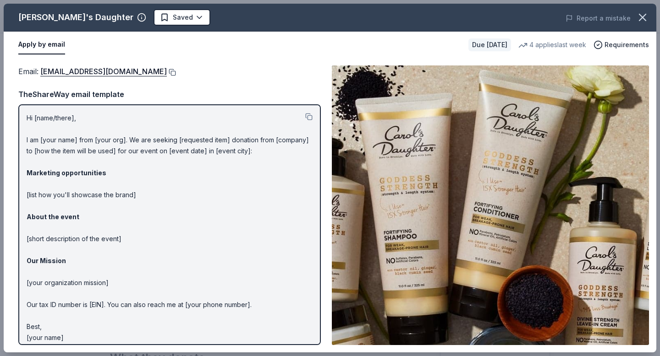
click at [174, 73] on button at bounding box center [171, 72] width 9 height 7
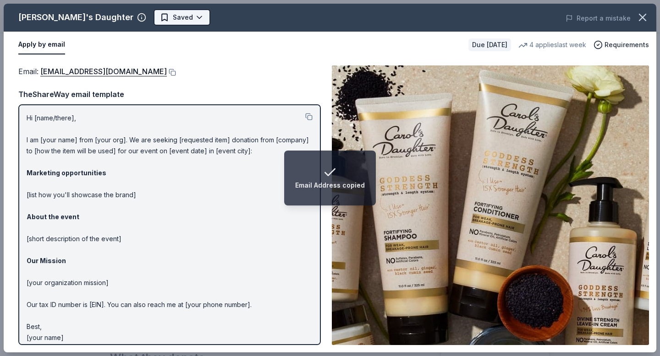
click at [152, 18] on body "Email Address copied TSU Homecoming Scholarship Fundraiser Earn Rewards Due in …" at bounding box center [330, 107] width 660 height 356
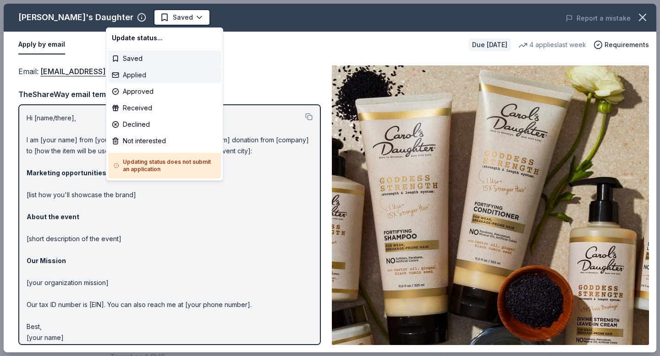
click at [134, 78] on div "Applied" at bounding box center [164, 75] width 113 height 16
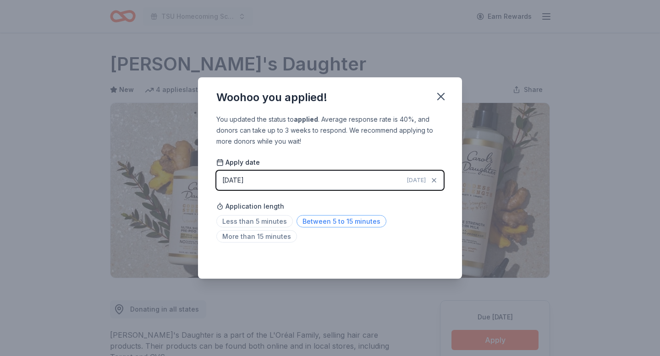
click at [321, 222] on span "Between 5 to 15 minutes" at bounding box center [341, 221] width 90 height 12
click at [441, 99] on icon "button" at bounding box center [440, 96] width 13 height 13
